Goal: Task Accomplishment & Management: Use online tool/utility

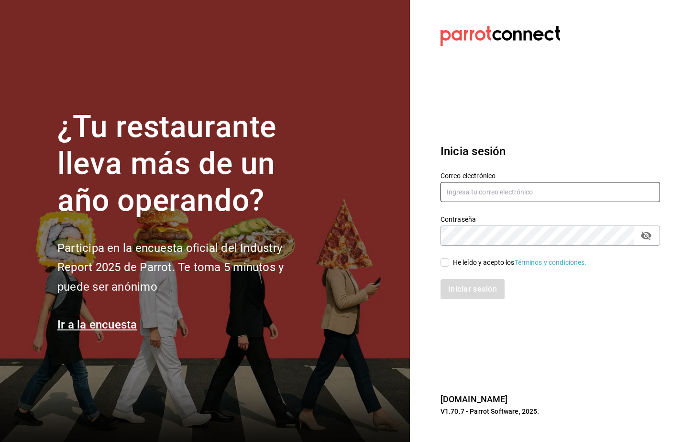
type input "[PERSON_NAME][EMAIL_ADDRESS][PERSON_NAME][DOMAIN_NAME]"
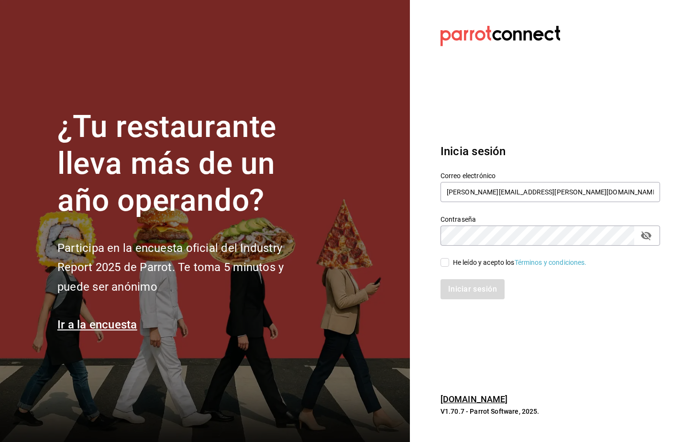
click at [445, 260] on input "He leído y acepto los Términos y condiciones." at bounding box center [445, 262] width 9 height 9
checkbox input "true"
click at [455, 284] on button "Iniciar sesión" at bounding box center [473, 289] width 65 height 20
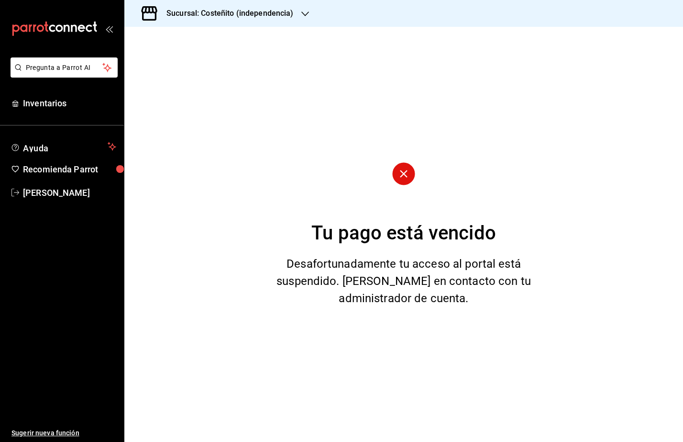
click at [202, 19] on h3 "Sucursal: Costeñito (independencia)" at bounding box center [226, 13] width 135 height 11
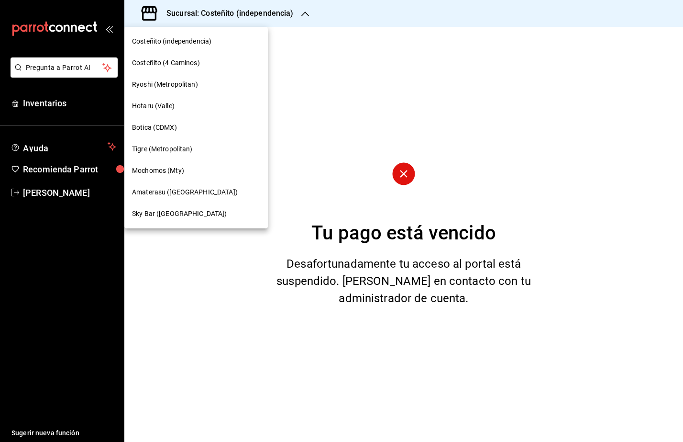
click at [196, 78] on div "Ryoshi (Metropolitan)" at bounding box center [196, 85] width 144 height 22
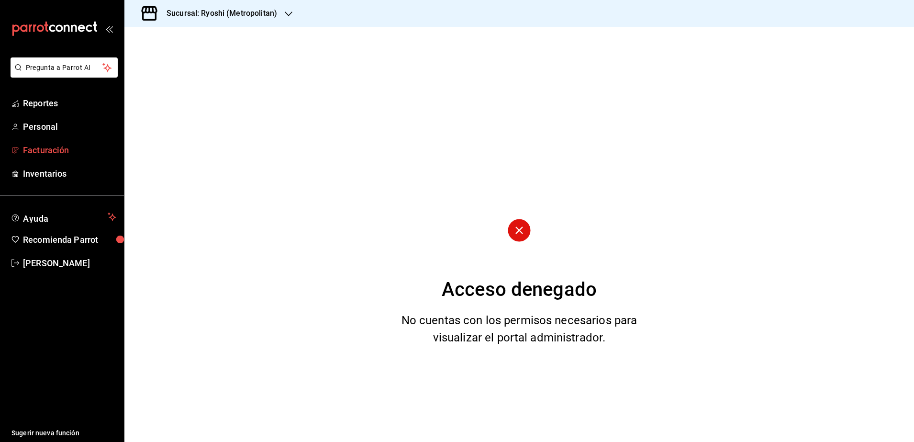
click at [63, 149] on span "Facturación" at bounding box center [69, 150] width 93 height 13
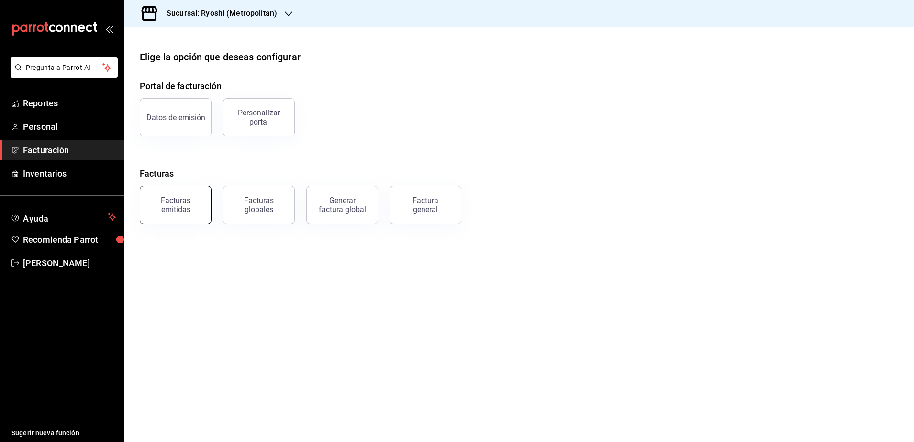
click at [176, 185] on div "Facturas emitidas" at bounding box center [169, 199] width 83 height 50
click at [173, 190] on button "Facturas emitidas" at bounding box center [176, 205] width 72 height 38
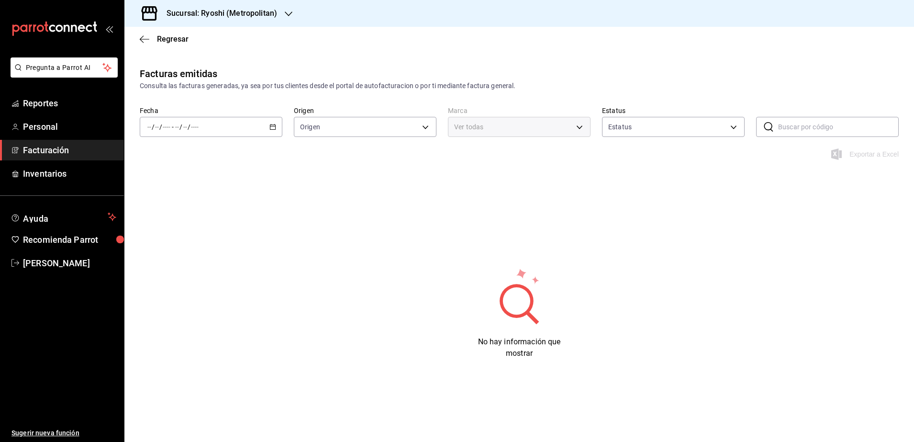
type input "ORDER_INVOICE,GENERAL_INVOICE"
type input "ACTIVE,PENDING_CANCELLATION,CANCELLED,PRE_CANCELLED"
type input "afd8f7e0-6441-4225-b079-3ecb6f1759bb,a0f13850-a6cf-4674-87cd-ec670d2b59b9"
click at [273, 132] on div "/ / - / /" at bounding box center [211, 127] width 143 height 20
click at [178, 268] on span "Rango de fechas" at bounding box center [185, 263] width 74 height 10
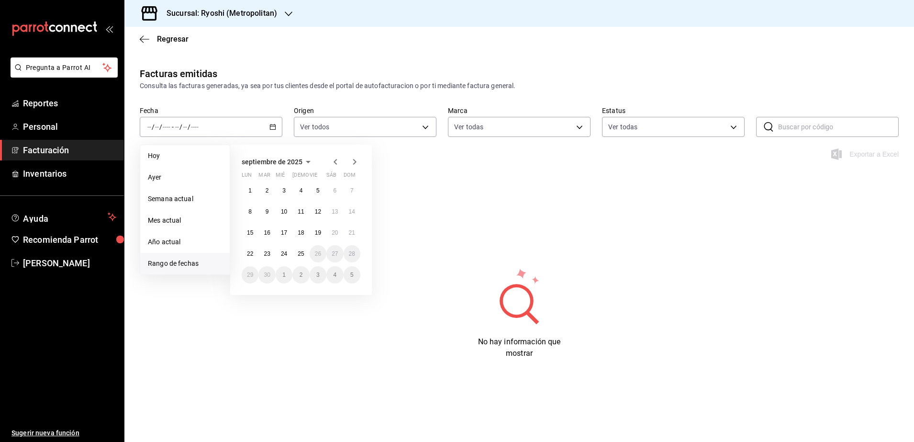
click at [332, 161] on icon "button" at bounding box center [335, 161] width 11 height 11
click at [322, 275] on button "29" at bounding box center [318, 274] width 17 height 17
click at [306, 272] on button "28" at bounding box center [300, 274] width 17 height 17
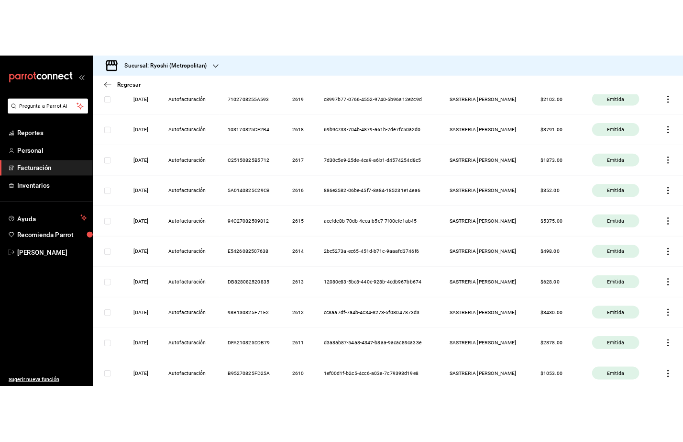
scroll to position [1256, 0]
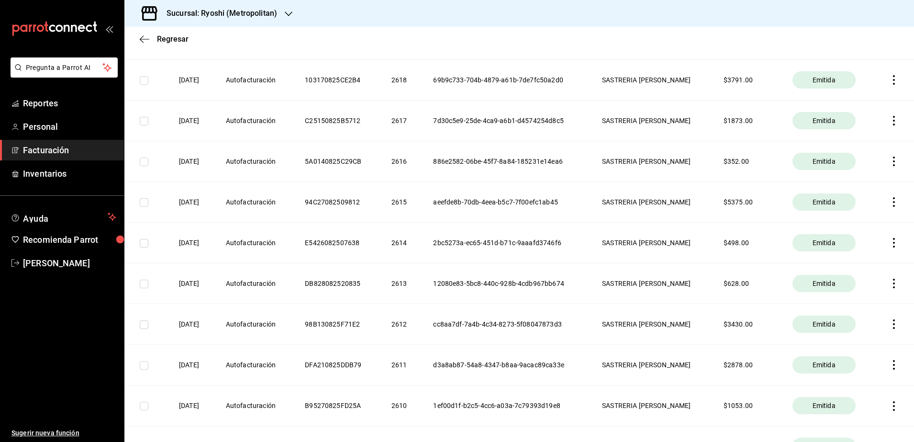
click at [683, 285] on icon "button" at bounding box center [894, 284] width 10 height 10
click at [683, 308] on div "Cancelar factura" at bounding box center [841, 308] width 49 height 8
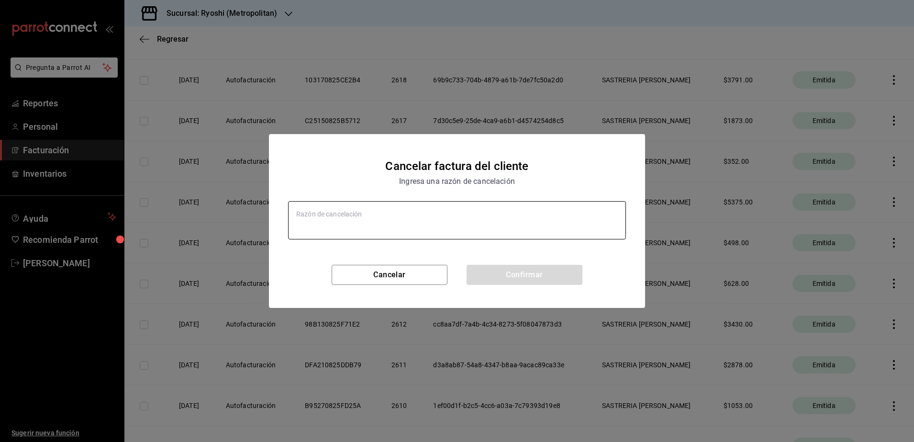
type textarea "x"
click at [466, 220] on textarea at bounding box center [457, 220] width 338 height 38
type textarea "e"
type textarea "x"
type textarea "er"
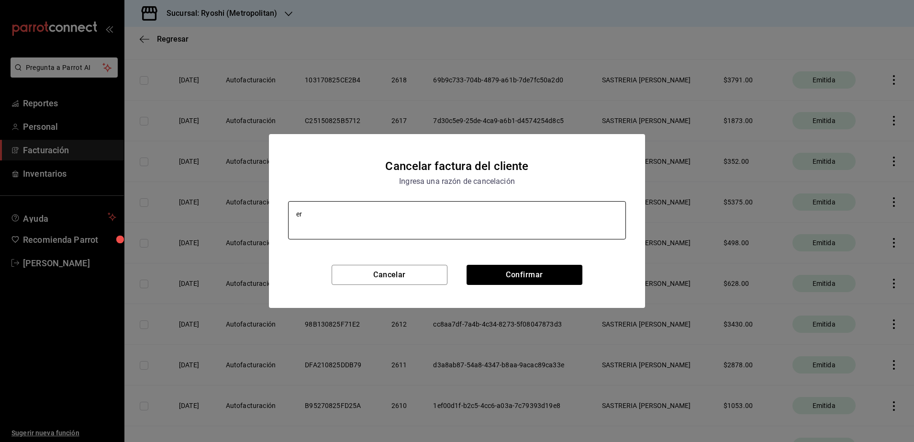
type textarea "x"
type textarea "err"
type textarea "x"
type textarea "erro"
type textarea "x"
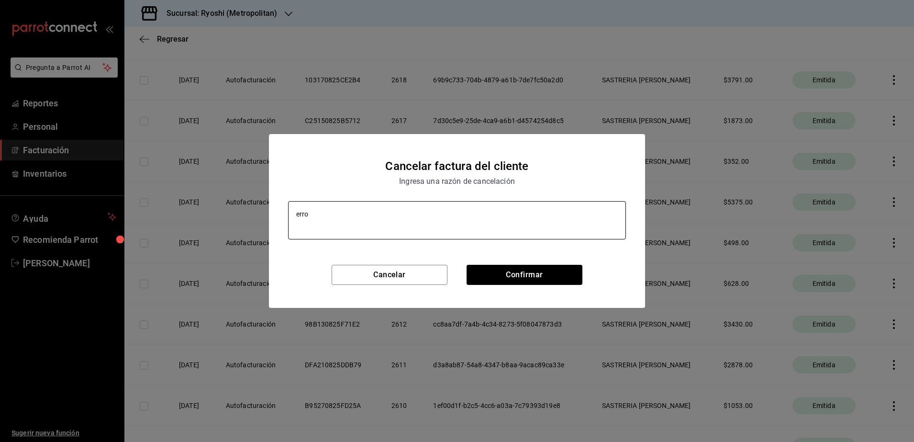
type textarea "error"
type textarea "x"
type textarea "error"
type textarea "x"
type textarea "error a"
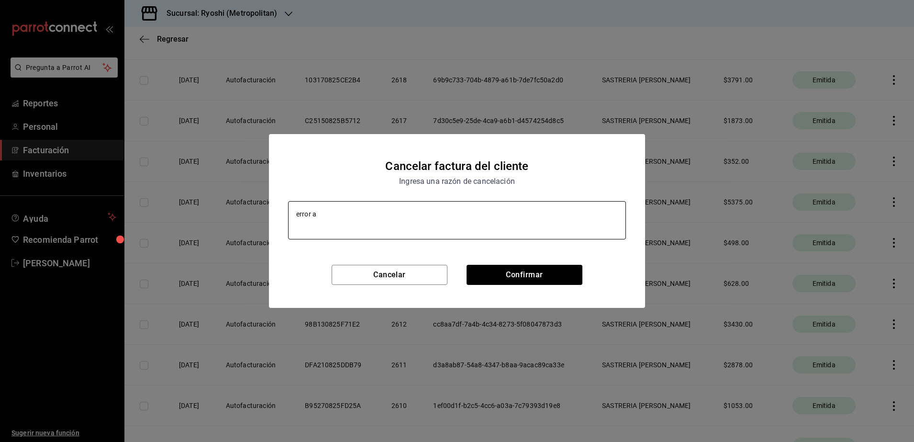
type textarea "x"
type textarea "error al"
type textarea "x"
type textarea "error al"
type textarea "x"
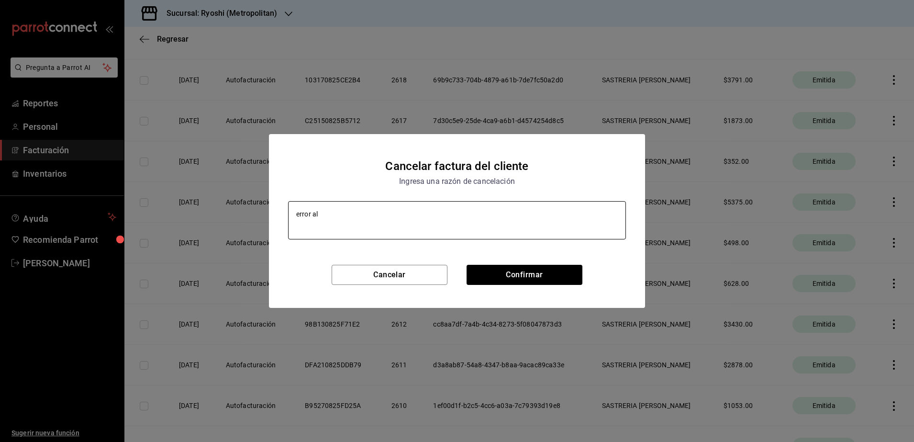
type textarea "error al f"
type textarea "x"
type textarea "error al fa"
type textarea "x"
type textarea "error al fac"
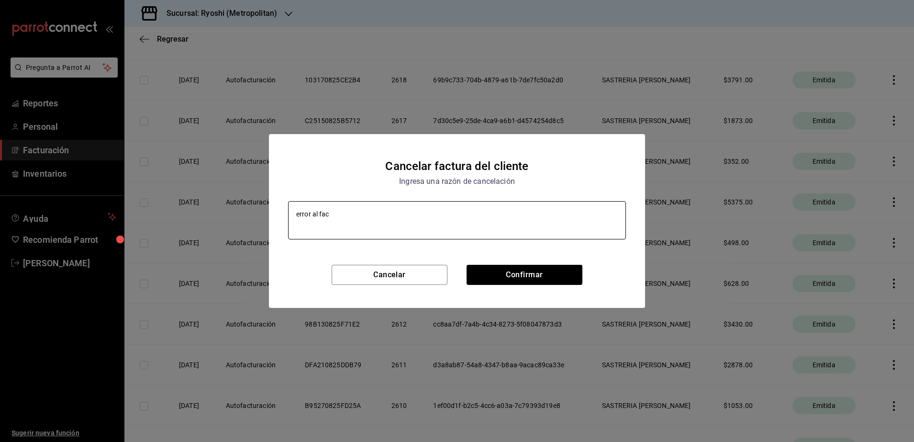
type textarea "x"
type textarea "error al fact"
type textarea "x"
type textarea "error al factu"
type textarea "x"
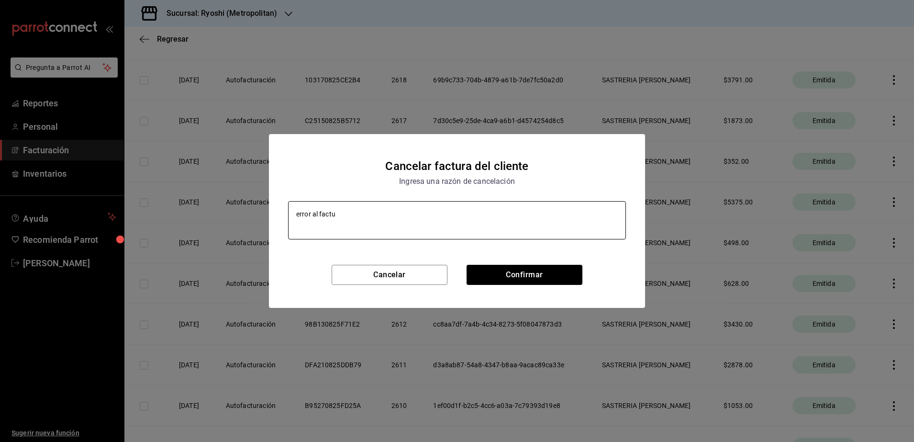
type textarea "error al factur"
type textarea "x"
type textarea "error al factura"
type textarea "x"
type textarea "error al facturar"
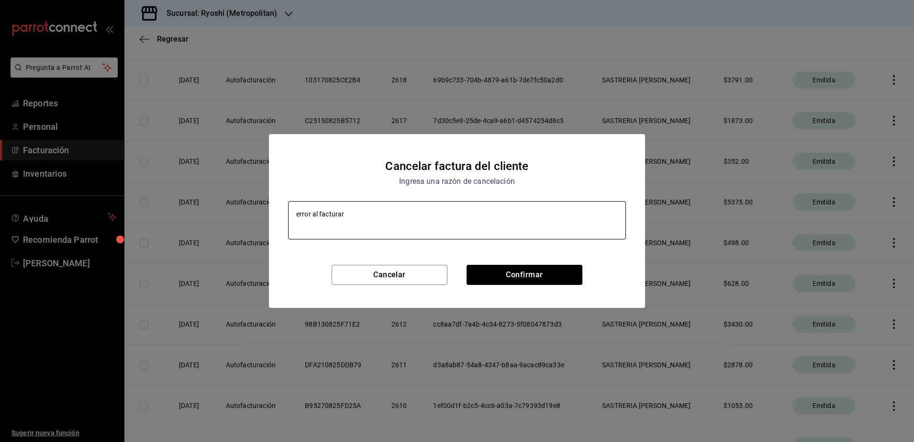
type textarea "x"
type textarea "error al facturar"
click at [522, 268] on button "Confirmar" at bounding box center [525, 275] width 116 height 20
type textarea "x"
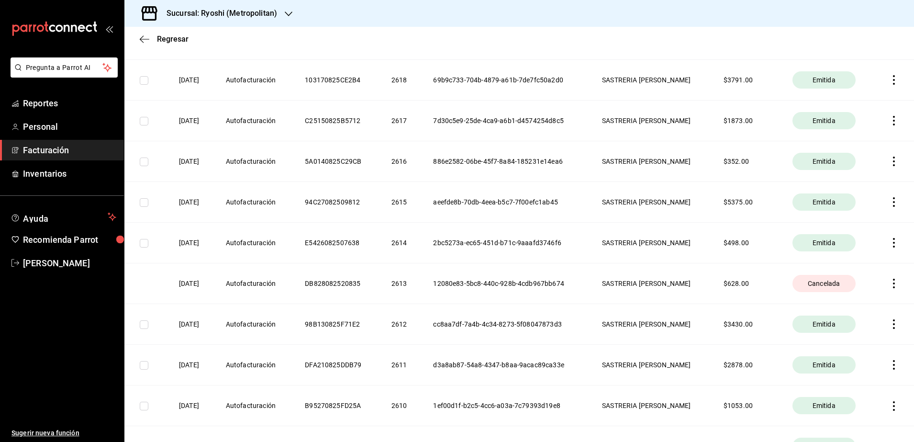
click at [49, 153] on span "Facturación" at bounding box center [69, 150] width 93 height 13
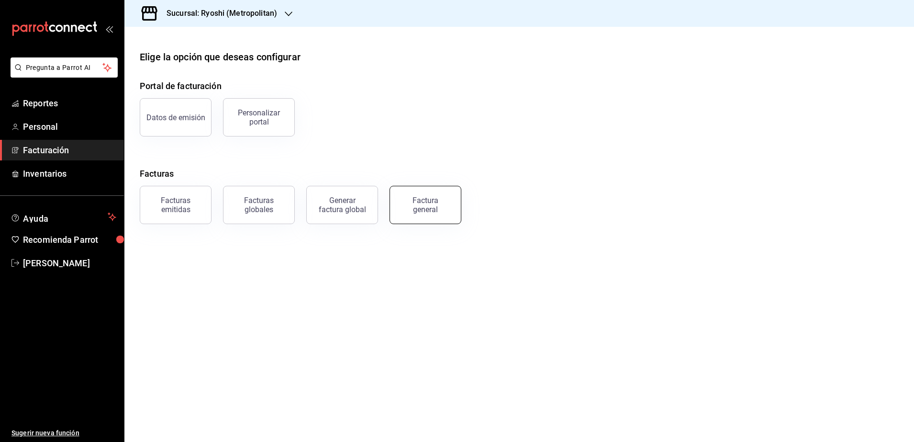
click at [427, 200] on div "Factura general" at bounding box center [425, 205] width 48 height 18
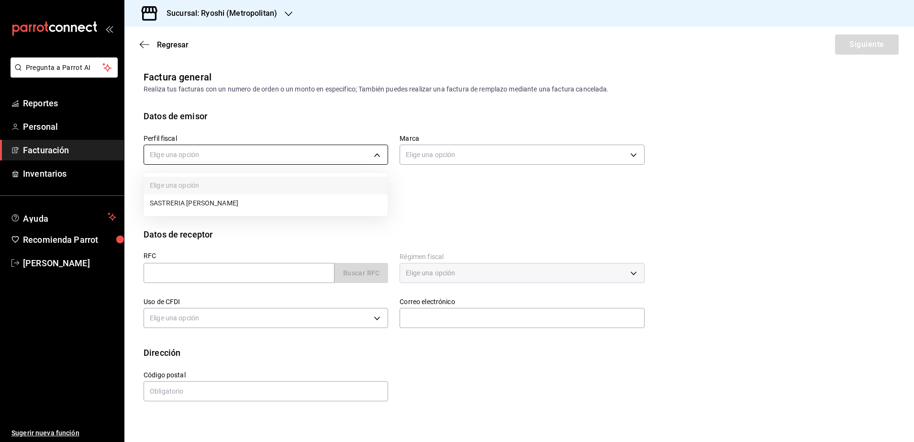
click at [279, 152] on body "Pregunta a Parrot AI Reportes Personal Facturación Inventarios Ayuda Recomienda…" at bounding box center [457, 221] width 914 height 442
click at [233, 194] on li "SASTRERIA [PERSON_NAME]" at bounding box center [266, 203] width 244 height 18
type input "39098f7c-da1e-421e-b1eb-775d6f5baeca"
type input "afd8f7e0-6441-4225-b079-3ecb6f1759bb"
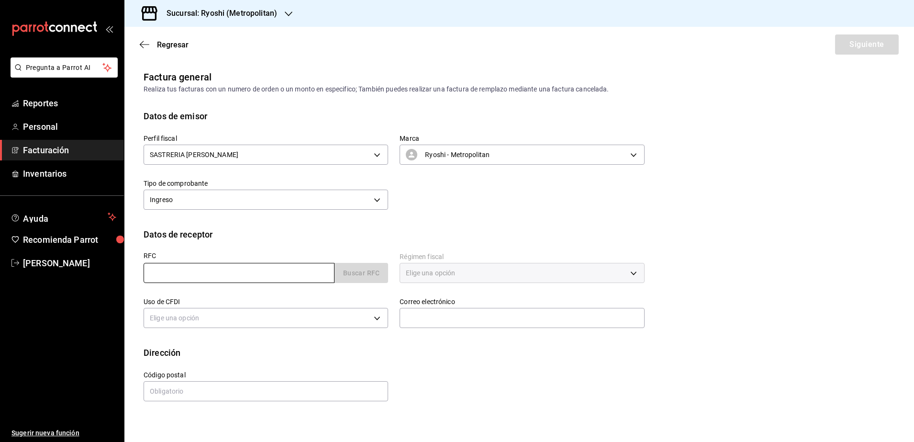
click at [175, 282] on input "text" at bounding box center [239, 273] width 191 height 20
paste input "SP E661112K J"
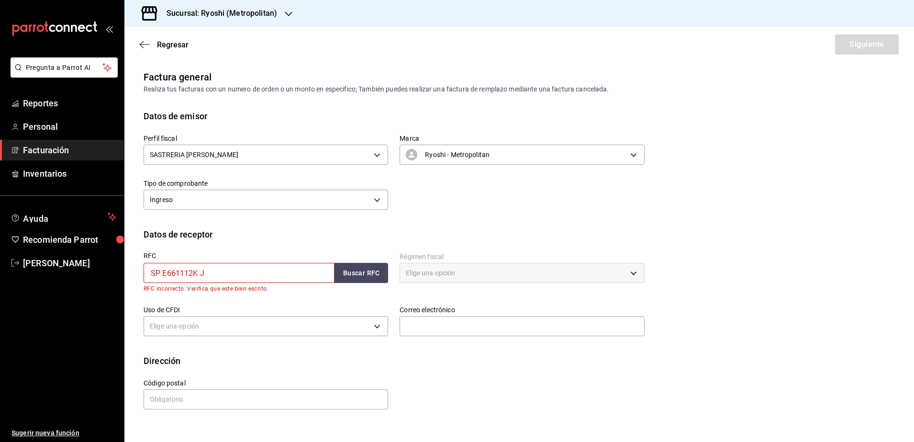
click at [165, 271] on input "SP E661112K J" at bounding box center [239, 273] width 191 height 20
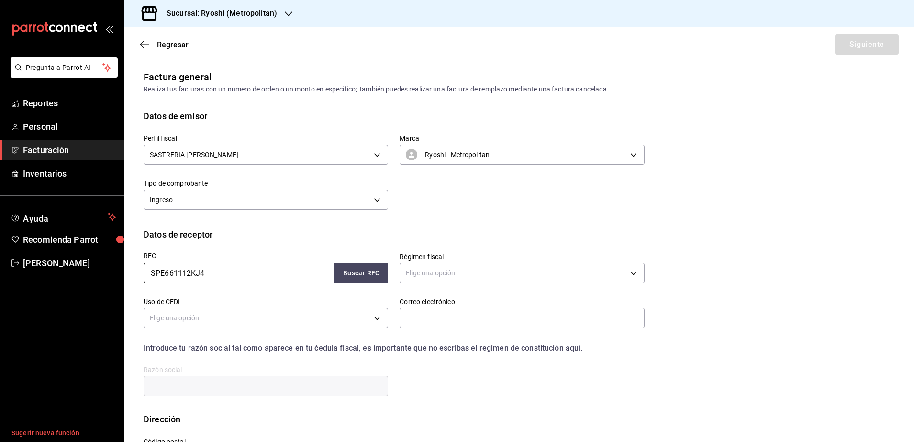
type input "SPE661112KJ4"
click at [372, 274] on button "Buscar RFC" at bounding box center [361, 273] width 54 height 20
click at [454, 280] on body "Pregunta a Parrot AI Reportes Personal Facturación Inventarios Ayuda Recomienda…" at bounding box center [457, 221] width 914 height 442
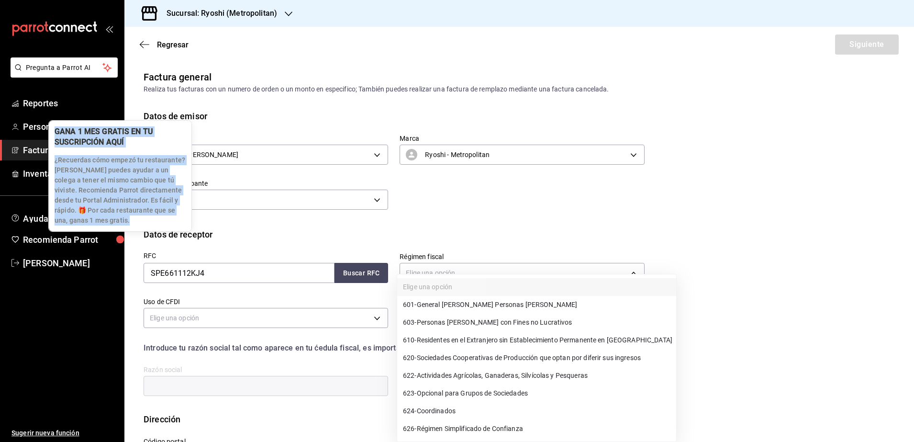
drag, startPoint x: 225, startPoint y: 274, endPoint x: 70, endPoint y: 233, distance: 160.5
click at [70, 233] on body "Pregunta a Parrot AI Reportes Personal Facturación Inventarios Ayuda Recomienda…" at bounding box center [457, 221] width 914 height 442
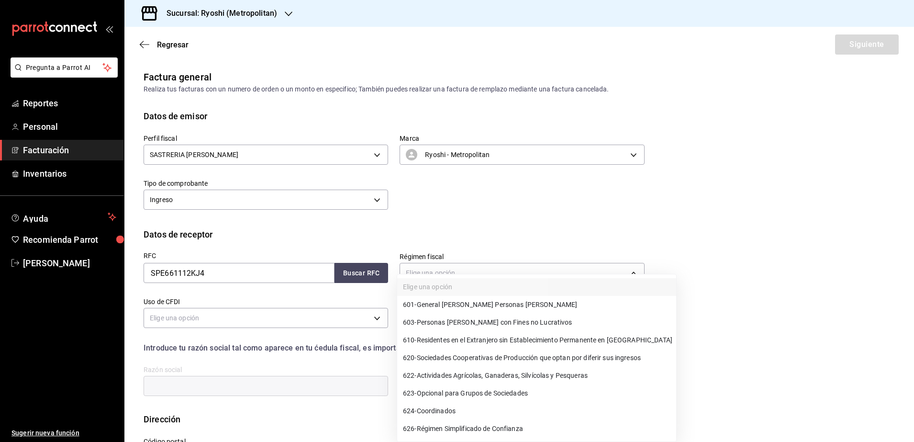
click at [224, 275] on div at bounding box center [457, 221] width 914 height 442
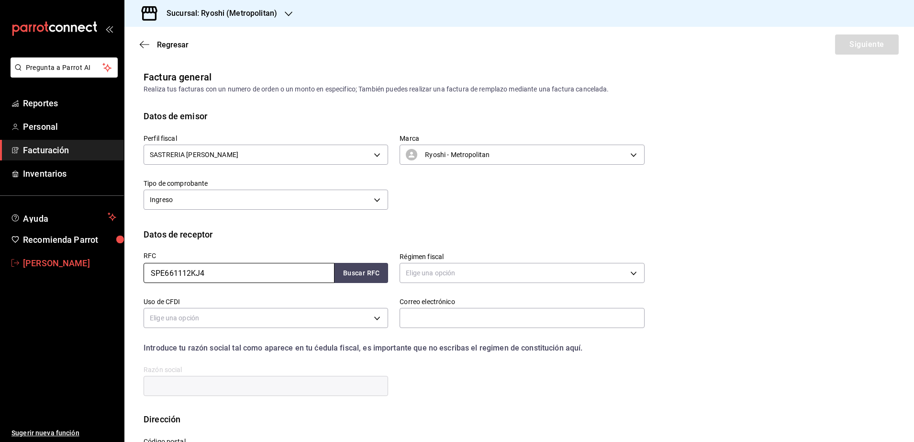
drag, startPoint x: 224, startPoint y: 275, endPoint x: 62, endPoint y: 260, distance: 162.9
click at [62, 260] on div "Pregunta a Parrot AI Reportes Personal Facturación Inventarios Ayuda Recomienda…" at bounding box center [457, 221] width 914 height 442
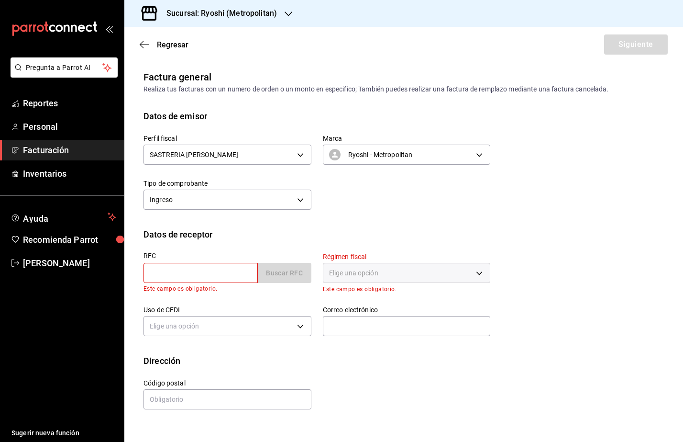
paste input "IPA220921UB9"
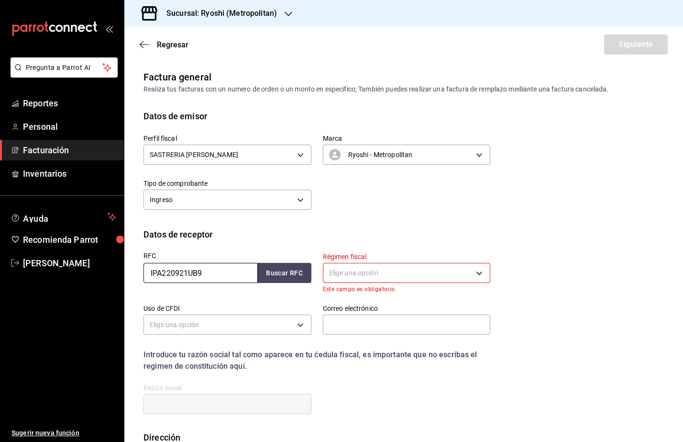
click at [145, 275] on input "IPA220921UB9" at bounding box center [201, 273] width 114 height 20
type input "IPA220921UB9"
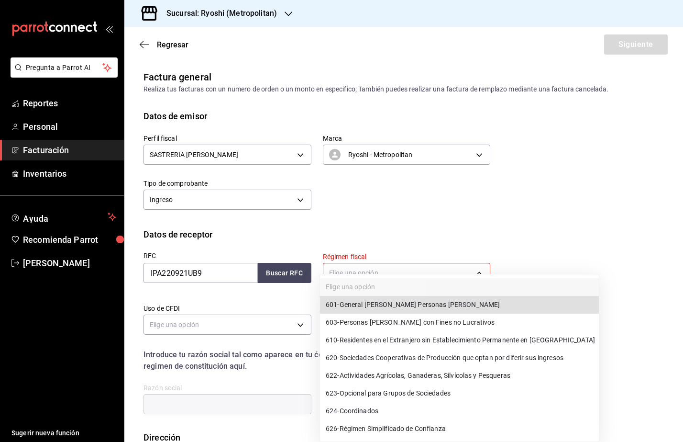
click at [364, 268] on body "Pregunta a Parrot AI Reportes Personal Facturación Inventarios Ayuda Recomienda…" at bounding box center [341, 221] width 683 height 442
click at [379, 299] on li "601 - General [PERSON_NAME] Personas [PERSON_NAME]" at bounding box center [459, 305] width 279 height 18
type input "601"
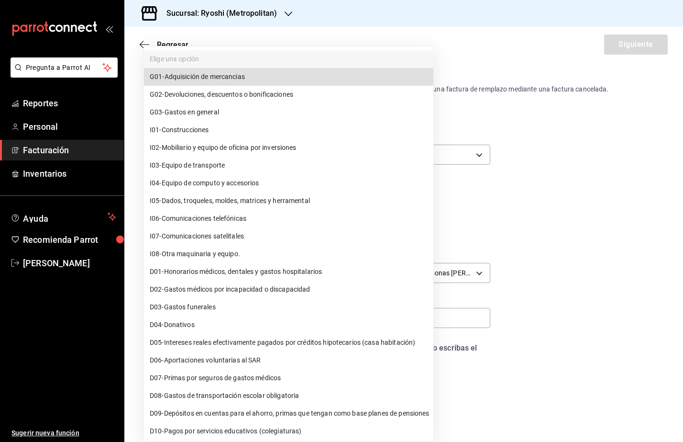
click at [266, 320] on body "Pregunta a Parrot AI Reportes Personal Facturación Inventarios Ayuda Recomienda…" at bounding box center [341, 221] width 683 height 442
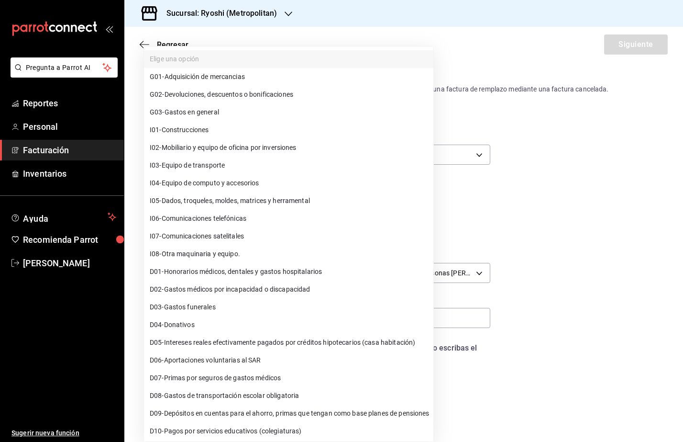
click at [304, 118] on li "G03 - Gastos en general" at bounding box center [289, 112] width 290 height 18
type input "G03"
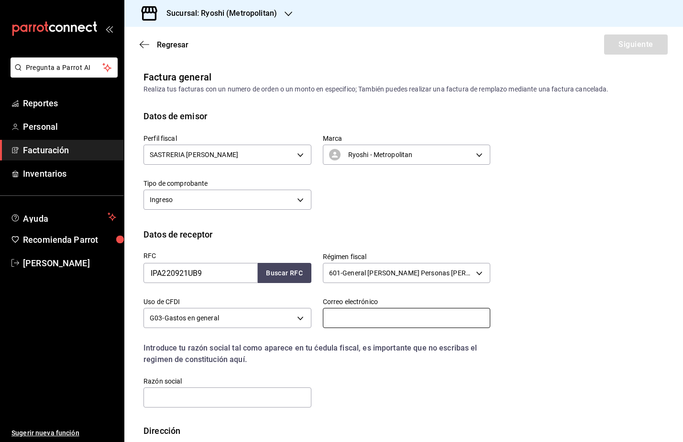
click at [367, 317] on input "text" at bounding box center [407, 318] width 168 height 20
type input "[PERSON_NAME][EMAIL_ADDRESS][PERSON_NAME][DOMAIN_NAME]"
click at [282, 396] on input "text" at bounding box center [228, 397] width 168 height 20
paste input "INSTITUTO PANAMERICANO DE ALTA DIRECCION DE EMPRESA"
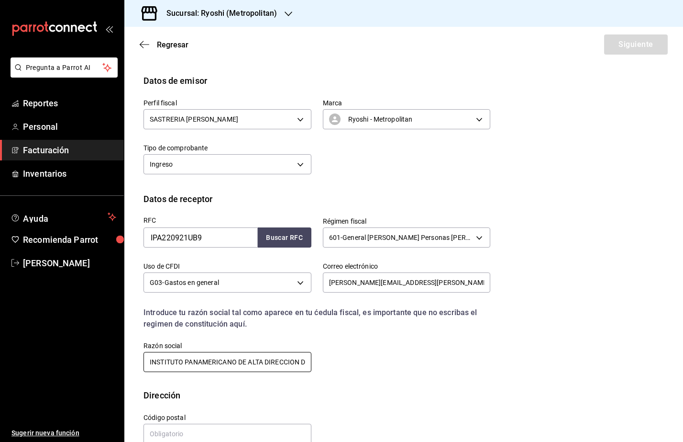
scroll to position [54, 0]
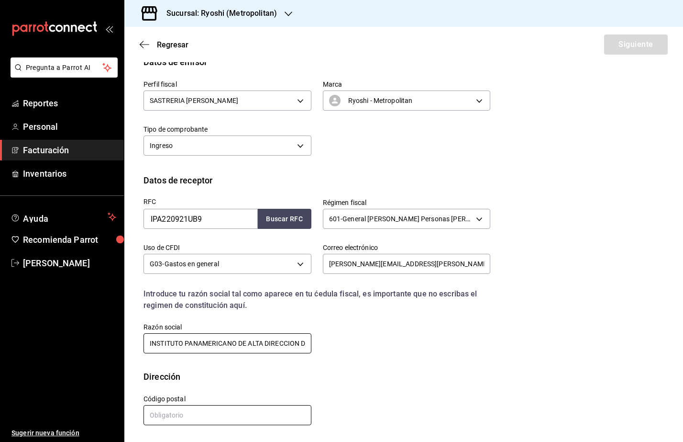
type input "INSTITUTO PANAMERICANO DE ALTA DIRECCION DE EMPRESA"
click at [188, 417] on input "text" at bounding box center [228, 415] width 168 height 20
click at [151, 418] on input "text" at bounding box center [228, 415] width 168 height 20
paste input "02080"
type input "02080"
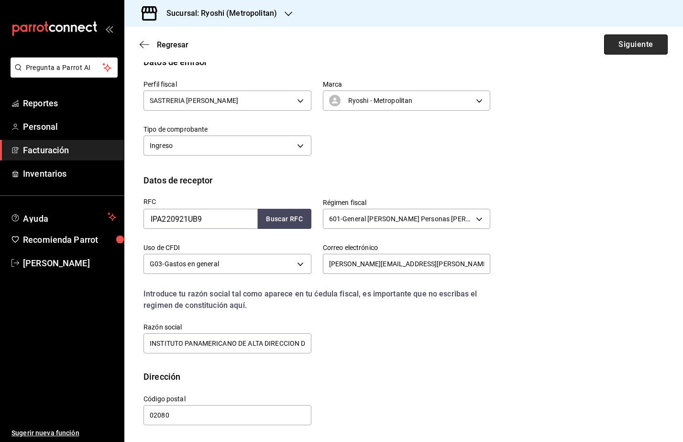
click at [605, 49] on button "Siguiente" at bounding box center [636, 44] width 64 height 20
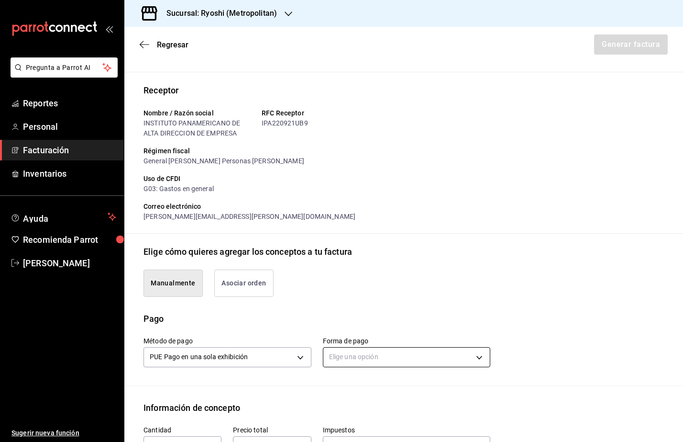
click at [336, 346] on body "Pregunta a Parrot AI Reportes Personal Facturación Inventarios Ayuda Recomienda…" at bounding box center [341, 221] width 683 height 442
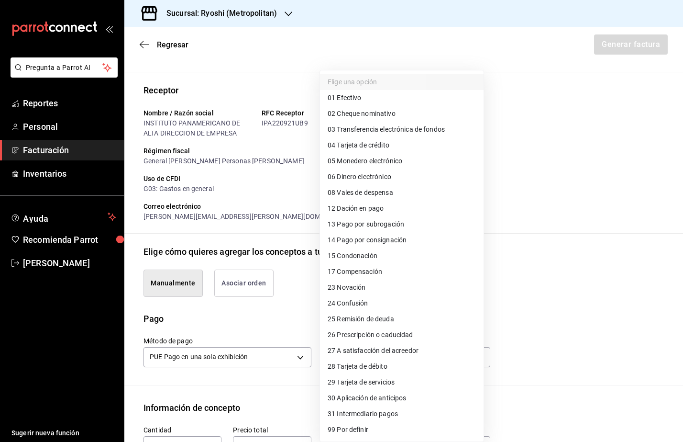
click at [388, 148] on span "04 Tarjeta de crédito" at bounding box center [359, 145] width 62 height 10
type input "04"
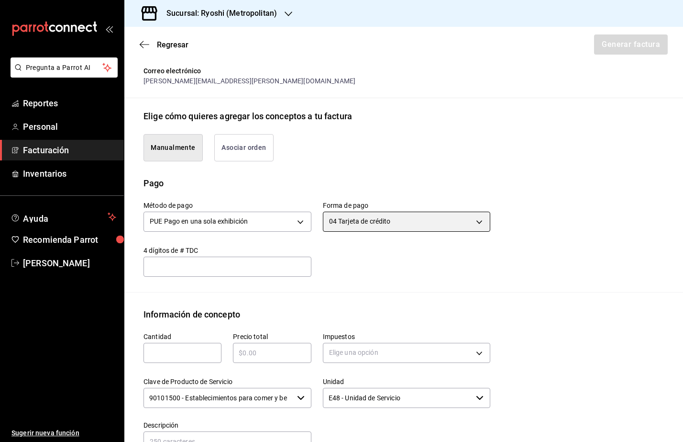
scroll to position [234, 0]
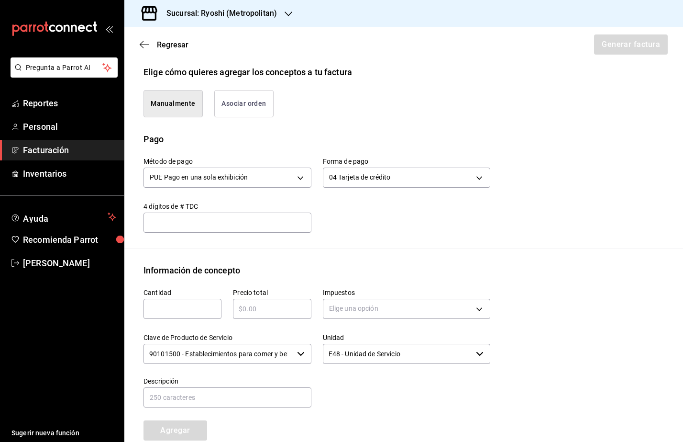
click at [149, 301] on div "​" at bounding box center [183, 309] width 78 height 20
type input "1"
click at [244, 307] on input "text" at bounding box center [272, 308] width 78 height 11
type input "$628"
click at [352, 314] on body "Pregunta a Parrot AI Reportes Personal Facturación Inventarios Ayuda Recomienda…" at bounding box center [341, 221] width 683 height 442
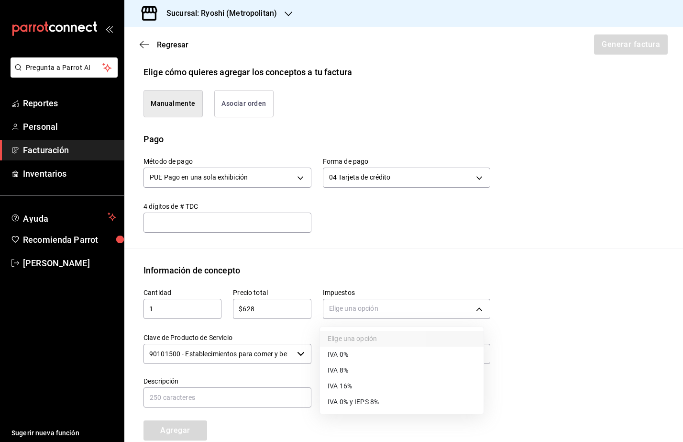
click at [353, 389] on li "IVA 16%" at bounding box center [402, 386] width 164 height 16
type input "IVA_16"
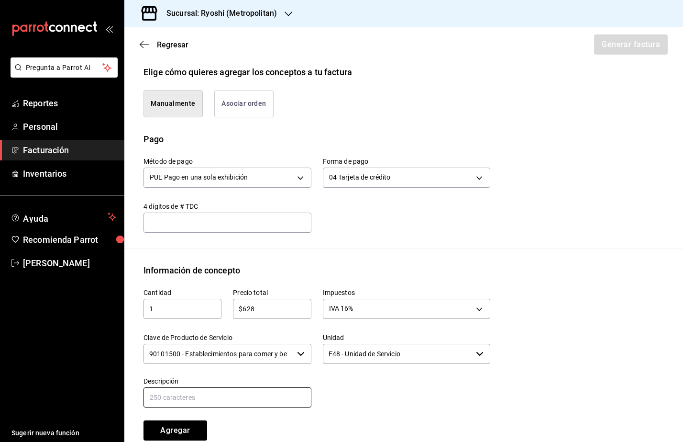
click at [265, 398] on input "text" at bounding box center [228, 397] width 168 height 20
type input "Consumo de Alimentos y Bebidas"
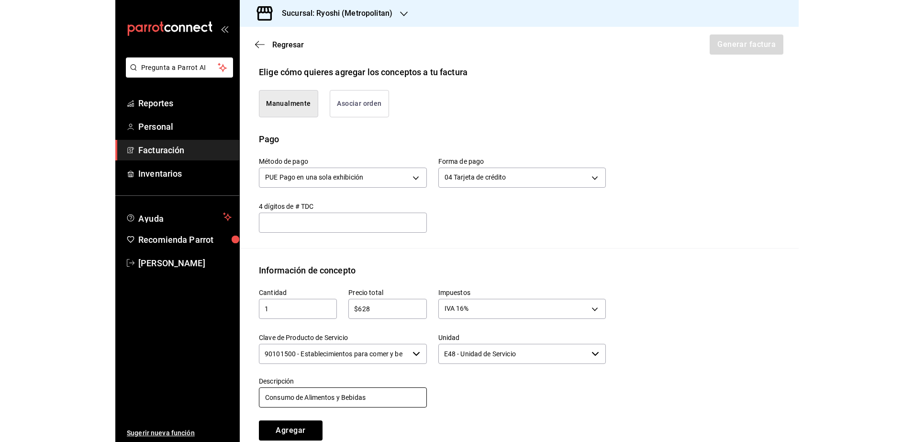
scroll to position [353, 0]
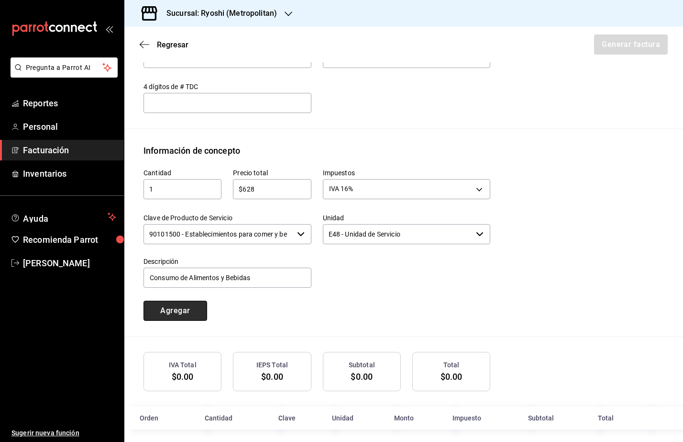
click at [187, 312] on button "Agregar" at bounding box center [176, 311] width 64 height 20
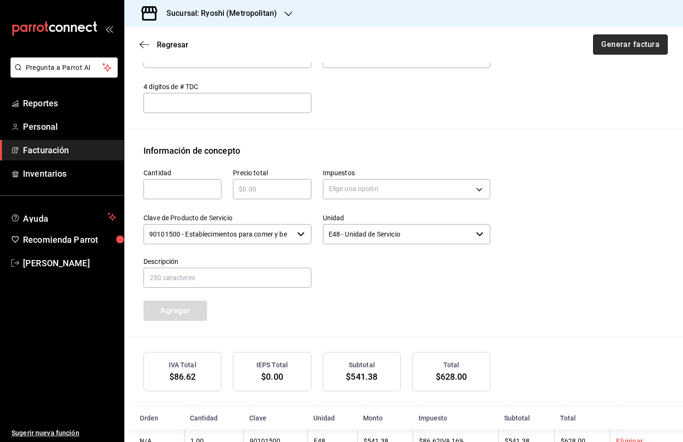
click at [639, 42] on button "Generar factura" at bounding box center [630, 44] width 75 height 20
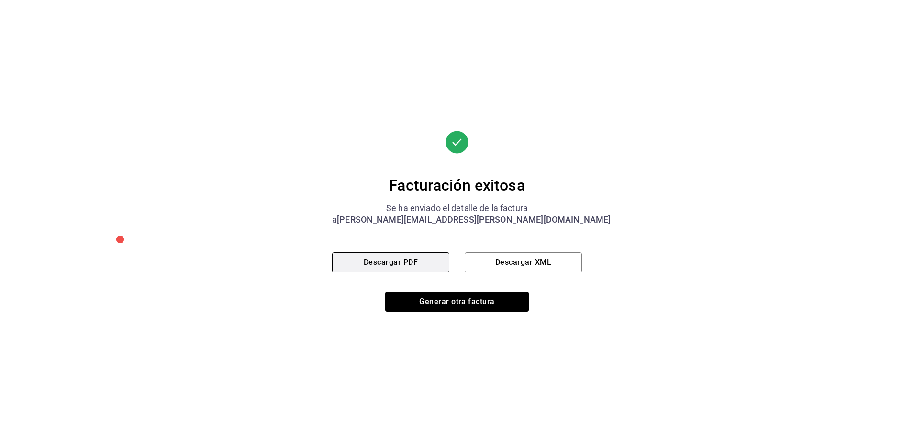
click at [400, 256] on button "Descargar PDF" at bounding box center [390, 262] width 117 height 20
